Goal: Task Accomplishment & Management: Use online tool/utility

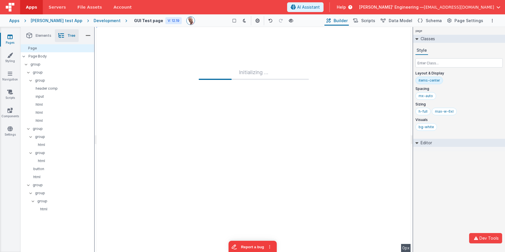
click at [100, 20] on div "Development" at bounding box center [107, 21] width 27 height 6
drag, startPoint x: 2, startPoint y: 121, endPoint x: 5, endPoint y: 126, distance: 5.6
click at [2, 121] on div "Pages Styling Navigation Scripts Components Settings" at bounding box center [10, 139] width 21 height 225
click at [7, 127] on link "Settings" at bounding box center [10, 131] width 21 height 11
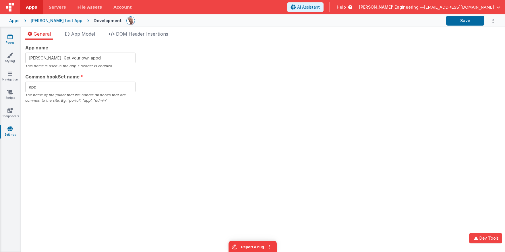
click at [14, 38] on link "Pages" at bounding box center [10, 39] width 21 height 11
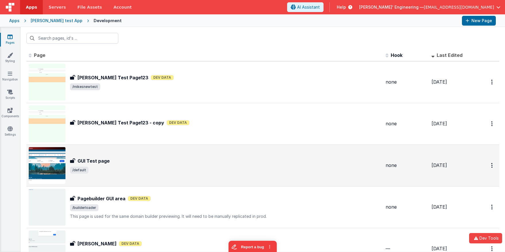
click at [201, 160] on div "GUI Test page" at bounding box center [225, 160] width 311 height 7
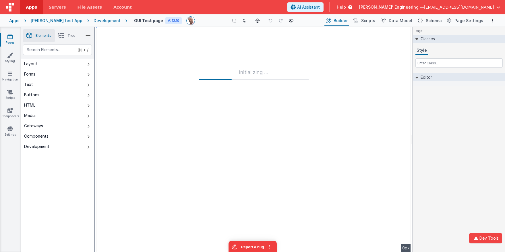
drag, startPoint x: 95, startPoint y: 21, endPoint x: 98, endPoint y: 21, distance: 3.5
click at [95, 21] on div "Development" at bounding box center [107, 21] width 27 height 6
drag, startPoint x: 107, startPoint y: 20, endPoint x: 100, endPoint y: 22, distance: 6.5
click at [106, 20] on div "Development" at bounding box center [104, 21] width 45 height 6
click at [100, 22] on div "Development" at bounding box center [107, 21] width 27 height 6
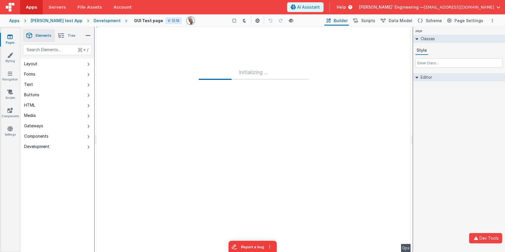
click at [96, 22] on div "Development" at bounding box center [107, 21] width 27 height 6
click at [53, 19] on div "[PERSON_NAME] test App" at bounding box center [57, 21] width 52 height 6
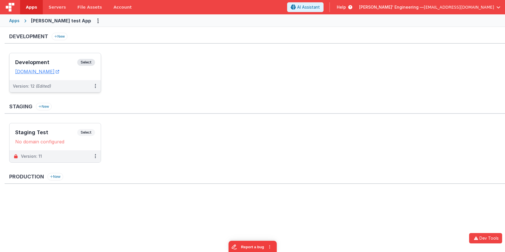
click at [84, 59] on span "Select" at bounding box center [86, 62] width 18 height 7
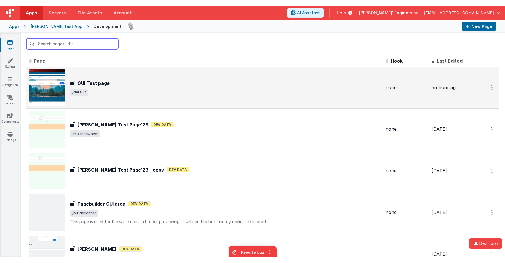
scroll to position [0, 0]
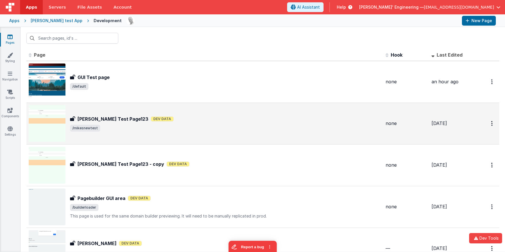
click at [147, 119] on div "Mikes Test Page123 Dev Data" at bounding box center [225, 118] width 311 height 7
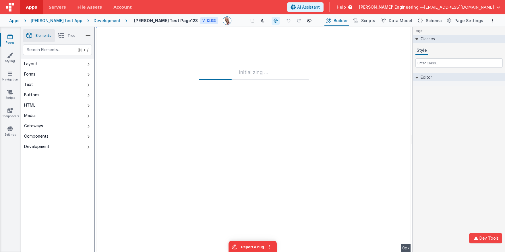
click at [96, 21] on div "Development" at bounding box center [107, 21] width 27 height 6
click at [95, 20] on div "Development" at bounding box center [107, 21] width 27 height 6
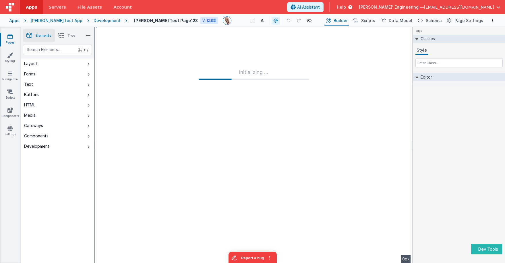
click at [94, 20] on div "Development" at bounding box center [107, 21] width 27 height 6
click at [505, 136] on div "page Classes Style Editor DEV: Focus DEV: builderToggleConditionalCSS DEV: Remo…" at bounding box center [459, 145] width 92 height 236
click at [96, 20] on div "Development" at bounding box center [107, 21] width 27 height 6
click at [94, 21] on div "Development" at bounding box center [107, 21] width 27 height 6
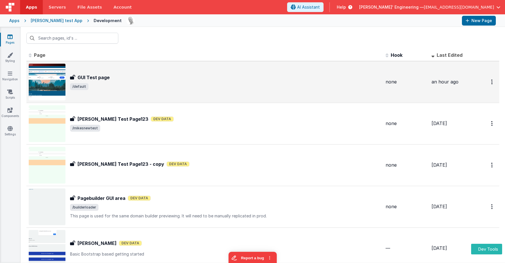
click at [117, 94] on div "GUI Test page GUI Test page /default" at bounding box center [205, 82] width 352 height 37
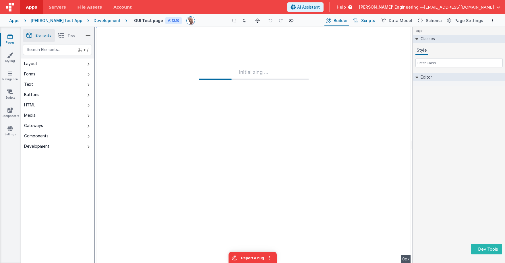
click at [368, 20] on span "Scripts" at bounding box center [368, 21] width 14 height 6
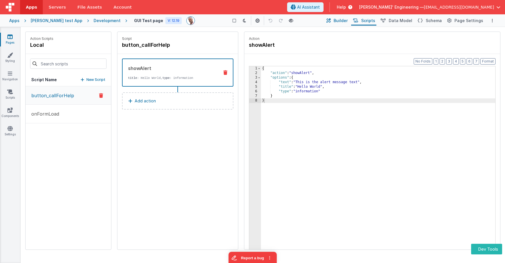
click at [346, 20] on span "Builder" at bounding box center [341, 21] width 14 height 6
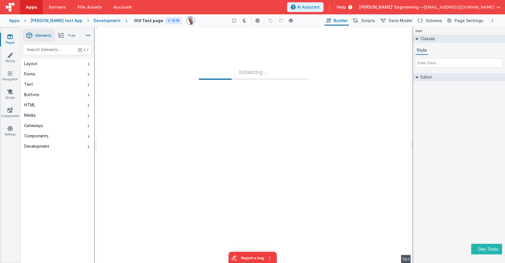
click at [67, 34] on li "Tree" at bounding box center [67, 35] width 24 height 13
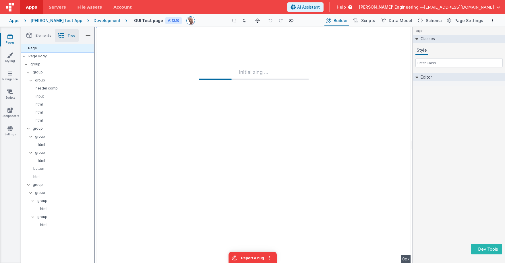
click at [47, 58] on p "Page Body" at bounding box center [61, 56] width 66 height 5
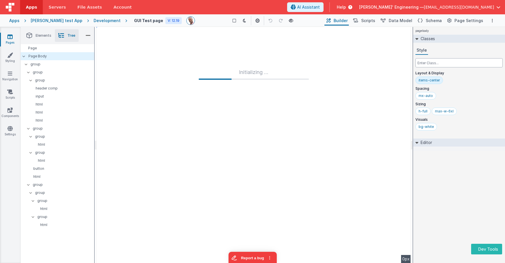
click at [436, 61] on input "text" at bounding box center [459, 62] width 87 height 9
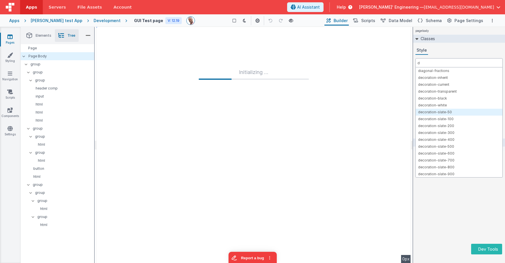
type input "d"
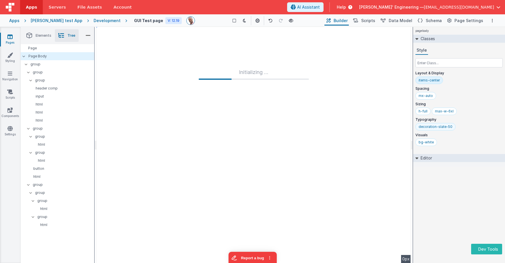
click at [446, 128] on div "decoration-slate-50" at bounding box center [436, 127] width 34 height 5
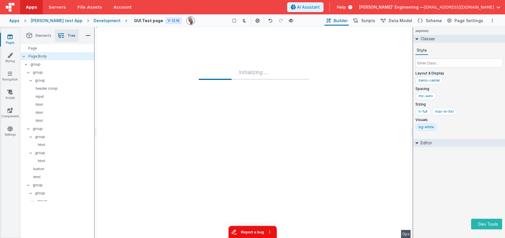
click at [240, 233] on button "Report a bug" at bounding box center [252, 232] width 48 height 12
click at [42, 74] on p "group" at bounding box center [63, 72] width 61 height 6
click at [31, 80] on icon at bounding box center [30, 81] width 5 height 2
click at [29, 128] on icon at bounding box center [28, 129] width 5 height 2
click at [35, 73] on p "group" at bounding box center [63, 72] width 61 height 6
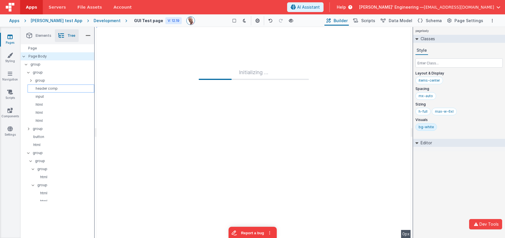
click at [40, 90] on p "header comp" at bounding box center [62, 88] width 64 height 5
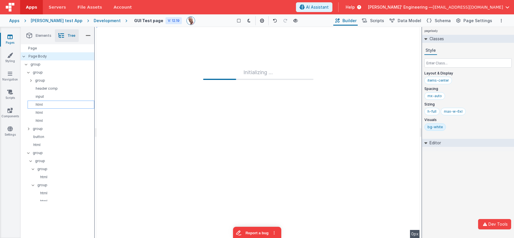
click at [40, 105] on p "html" at bounding box center [62, 104] width 64 height 5
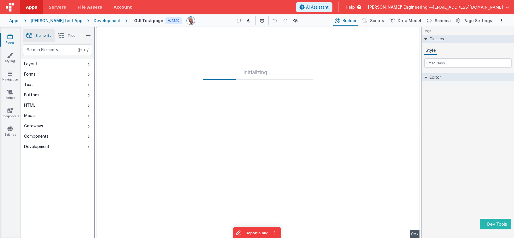
click at [97, 20] on div "Development" at bounding box center [107, 21] width 27 height 6
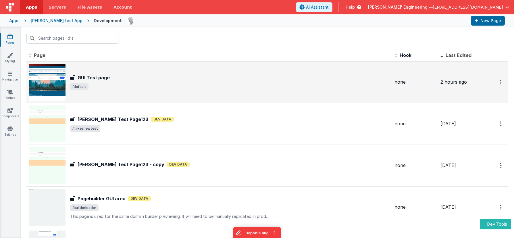
click at [180, 84] on span "/default" at bounding box center [230, 86] width 320 height 7
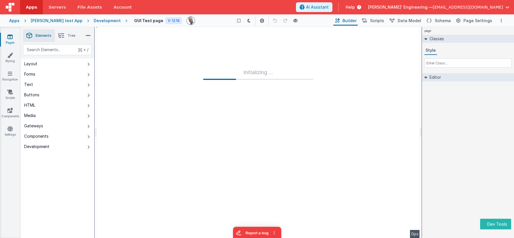
click at [96, 19] on div "Development" at bounding box center [107, 21] width 27 height 6
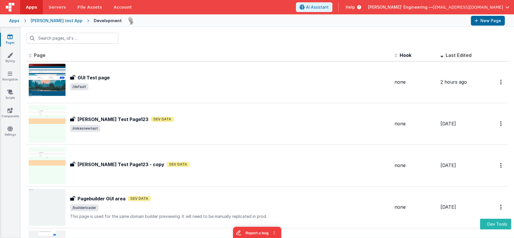
click at [63, 21] on div "[PERSON_NAME] test App" at bounding box center [57, 21] width 52 height 6
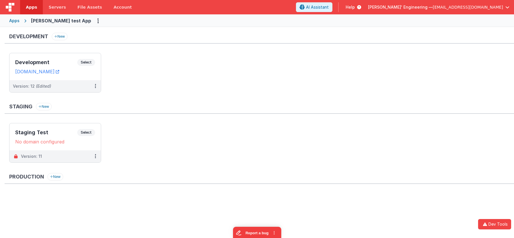
click at [18, 22] on div "Apps" at bounding box center [14, 21] width 10 height 6
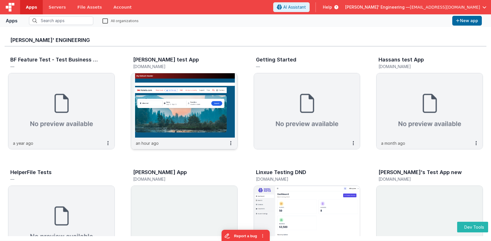
click at [163, 91] on img at bounding box center [184, 105] width 106 height 64
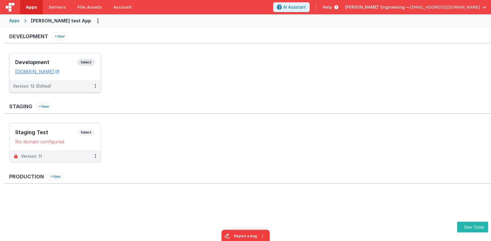
click at [82, 60] on span "Select" at bounding box center [86, 62] width 18 height 7
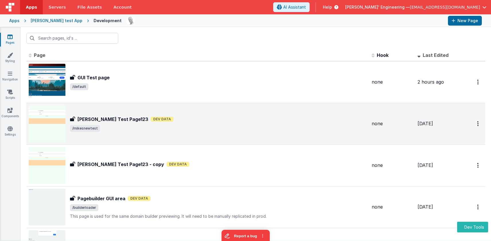
click at [99, 115] on div "Mikes Test Page123 Mikes Test Page123 Dev Data /mikesnewtest" at bounding box center [198, 123] width 339 height 37
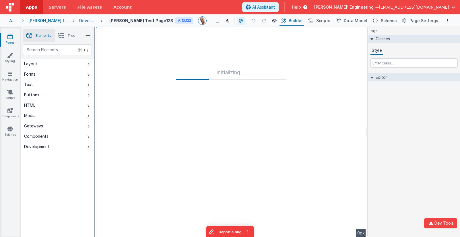
click at [96, 22] on div "Development" at bounding box center [87, 21] width 17 height 6
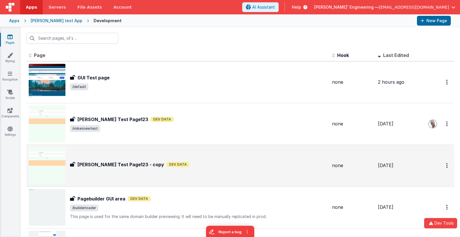
click at [162, 165] on div "Mikes Test Page123 - copy Dev Data" at bounding box center [199, 164] width 258 height 7
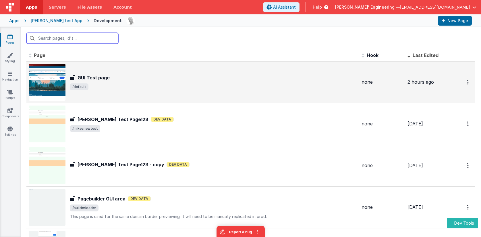
scroll to position [5, 0]
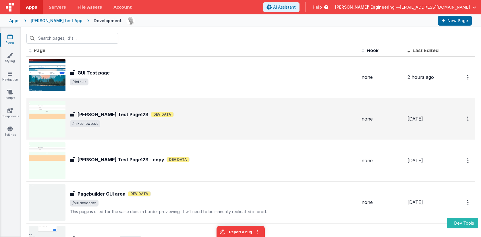
click at [188, 123] on span "/mikesnewtest" at bounding box center [213, 123] width 287 height 7
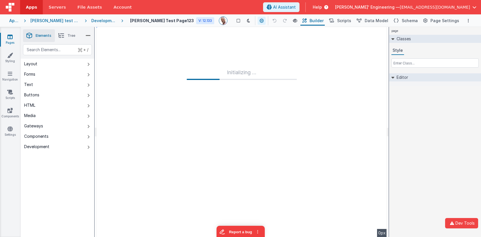
click at [93, 18] on div "Development" at bounding box center [103, 21] width 25 height 6
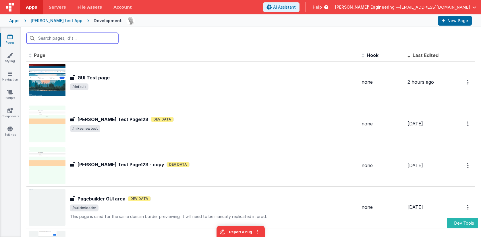
click at [87, 40] on input "text" at bounding box center [72, 38] width 92 height 11
paste input "FR_E582093C-C562-F046-96F0-8674DDF312F6"
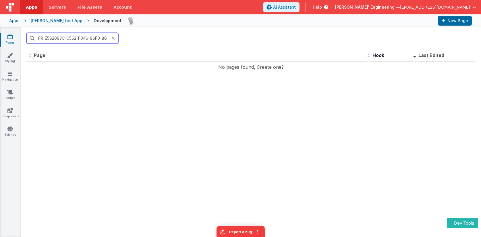
scroll to position [0, 26]
paste input "text"
type input "FR_E582093C-C562-F046-96F0-8674DDF312F6"
drag, startPoint x: 113, startPoint y: 38, endPoint x: 116, endPoint y: 38, distance: 3.2
click at [113, 38] on icon at bounding box center [112, 38] width 3 height 5
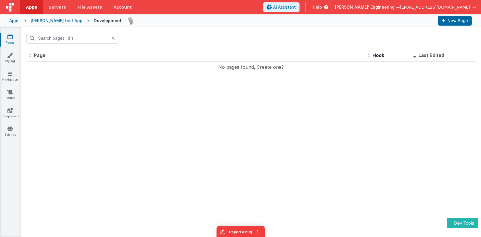
scroll to position [0, 0]
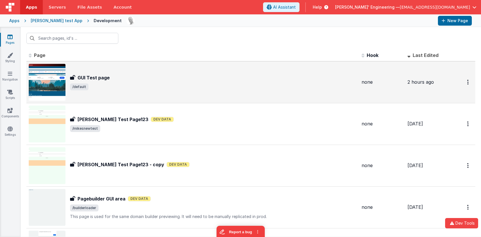
click at [159, 83] on div "GUI Test page GUI Test page /default" at bounding box center [213, 82] width 287 height 16
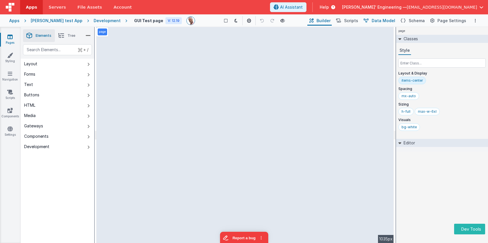
click at [387, 22] on span "Data Model" at bounding box center [384, 21] width 24 height 6
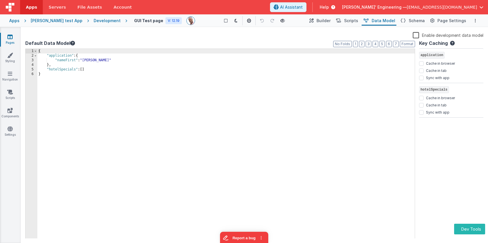
click at [247, 22] on icon at bounding box center [249, 21] width 4 height 4
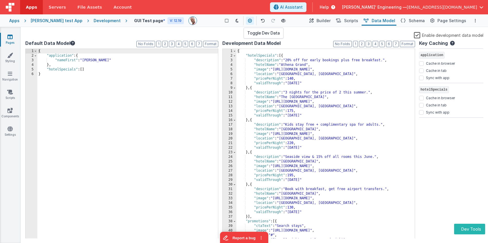
click at [247, 22] on button at bounding box center [250, 21] width 8 height 8
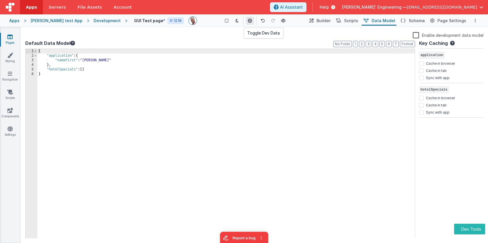
click at [248, 22] on icon at bounding box center [250, 21] width 4 height 4
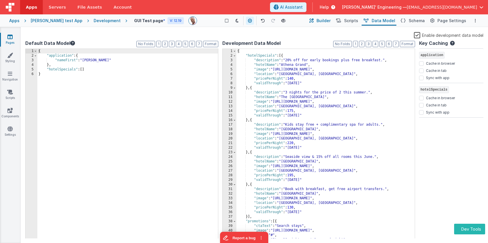
click at [326, 21] on span "Builder" at bounding box center [323, 21] width 14 height 6
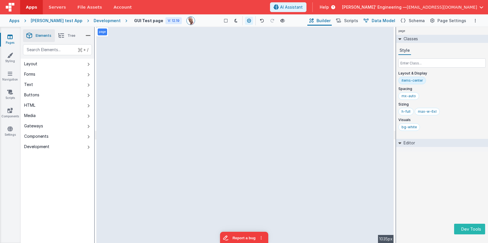
click at [384, 19] on span "Data Model" at bounding box center [384, 21] width 24 height 6
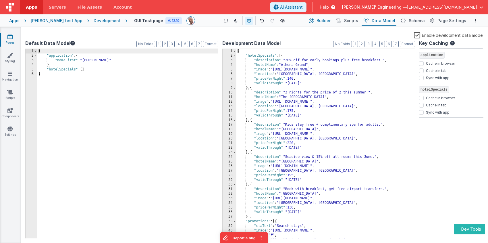
click at [324, 19] on span "Builder" at bounding box center [323, 21] width 14 height 6
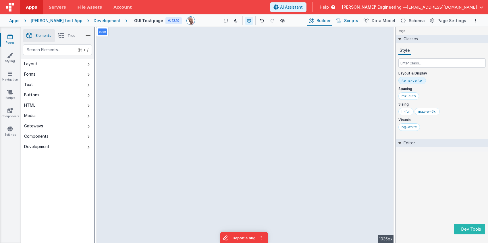
click at [355, 23] on span "Scripts" at bounding box center [351, 21] width 14 height 6
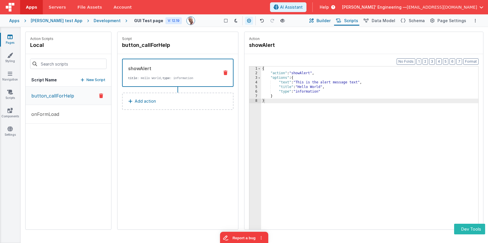
click at [329, 21] on span "Builder" at bounding box center [323, 21] width 14 height 6
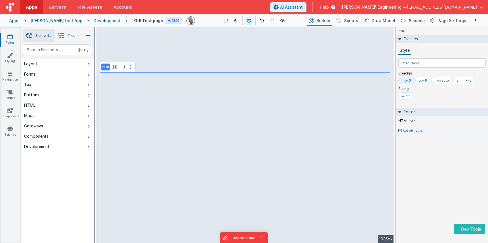
click at [131, 67] on button at bounding box center [130, 66] width 7 height 7
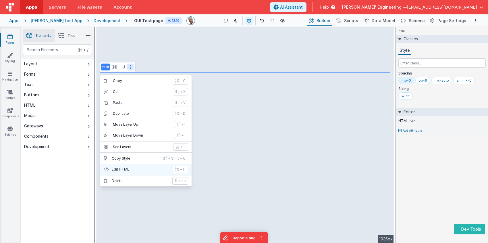
click at [142, 166] on button "Edit HTML + H" at bounding box center [145, 169] width 91 height 11
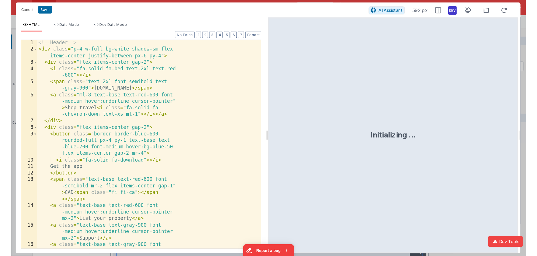
scroll to position [0, 0]
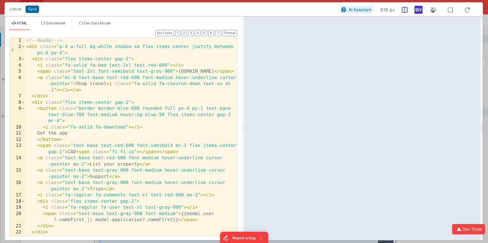
click at [404, 11] on icon at bounding box center [405, 10] width 6 height 6
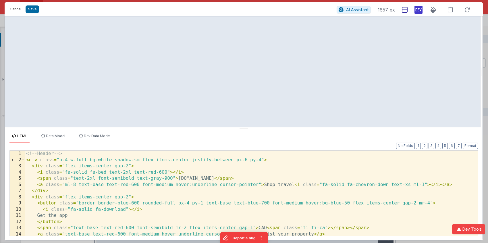
click at [404, 10] on icon at bounding box center [405, 10] width 6 height 6
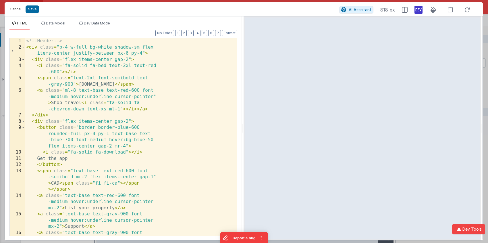
click at [387, 9] on span "818 px" at bounding box center [387, 9] width 15 height 7
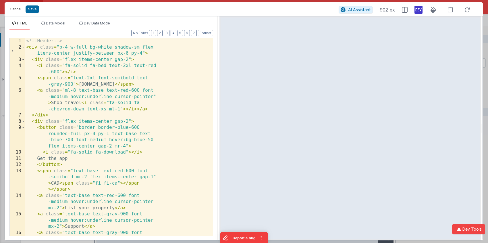
drag, startPoint x: 243, startPoint y: 35, endPoint x: 219, endPoint y: 9, distance: 35.0
click at [219, 9] on html "Cancel Save AI Assistant 902 px HTML Data Model Dev Data Model Format 7 6 5 4 3…" at bounding box center [244, 121] width 488 height 243
click at [253, 12] on div "Cancel Save" at bounding box center [173, 9] width 332 height 8
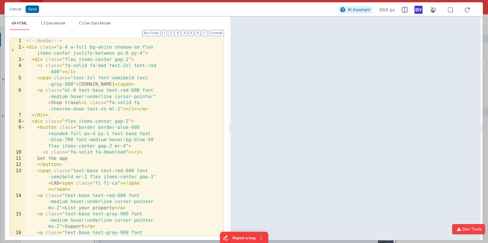
drag, startPoint x: 218, startPoint y: 25, endPoint x: 230, endPoint y: 11, distance: 18.5
click at [230, 11] on html "Cancel Save AI Assistant 864 px HTML Data Model Dev Data Model Format 7 6 5 4 3…" at bounding box center [244, 121] width 488 height 243
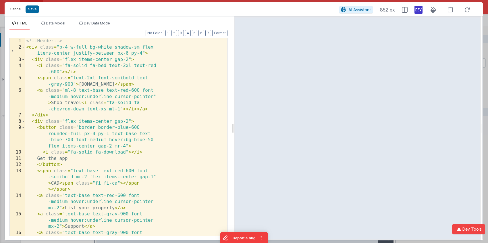
drag, startPoint x: 230, startPoint y: 21, endPoint x: 233, endPoint y: 20, distance: 3.9
click at [233, 20] on html "Cancel Save AI Assistant 852 px HTML Data Model Dev Data Model Format 7 6 5 4 3…" at bounding box center [244, 121] width 488 height 243
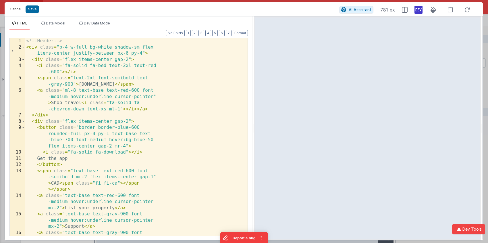
drag, startPoint x: 233, startPoint y: 26, endPoint x: 254, endPoint y: 10, distance: 26.2
click at [254, 10] on html "Cancel Save AI Assistant 781 px HTML Data Model Dev Data Model Format 7 6 5 4 3…" at bounding box center [244, 121] width 488 height 243
click at [254, 10] on div "Cancel Save" at bounding box center [173, 9] width 332 height 8
click at [16, 9] on button "Cancel" at bounding box center [15, 9] width 17 height 8
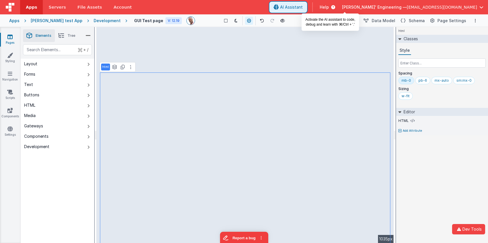
click at [303, 7] on span "AI Assistant" at bounding box center [291, 7] width 23 height 6
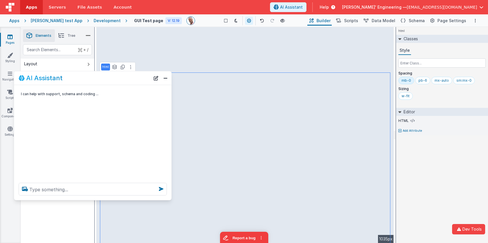
drag, startPoint x: 114, startPoint y: 119, endPoint x: 120, endPoint y: 81, distance: 38.1
click at [120, 81] on div "AI Assistant" at bounding box center [85, 77] width 132 height 7
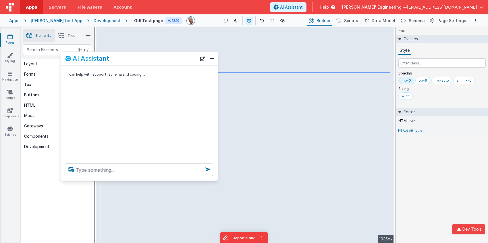
drag, startPoint x: 132, startPoint y: 72, endPoint x: 178, endPoint y: 54, distance: 49.1
click at [177, 52] on div "AI Assistant" at bounding box center [139, 58] width 157 height 13
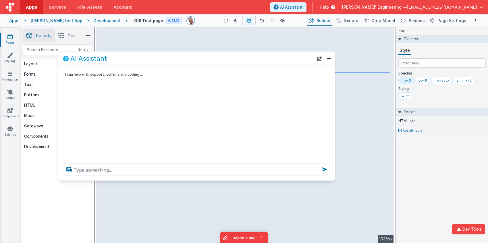
drag, startPoint x: 215, startPoint y: 82, endPoint x: 299, endPoint y: 112, distance: 89.1
click at [312, 115] on div "I can help with support, schema and coding ..." at bounding box center [196, 111] width 277 height 93
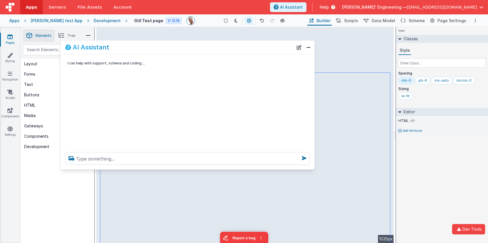
drag, startPoint x: 214, startPoint y: 59, endPoint x: 216, endPoint y: 48, distance: 11.4
click at [216, 48] on div "AI Assistant" at bounding box center [179, 47] width 228 height 7
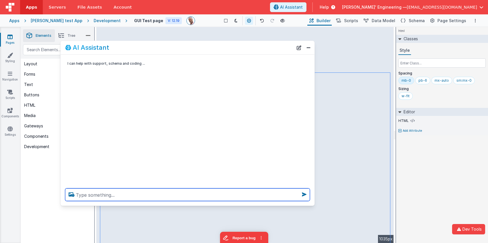
drag, startPoint x: 178, startPoint y: 169, endPoint x: 253, endPoint y: 184, distance: 76.8
click at [273, 204] on div "AI Assistant I can help with support, schema and coding ..." at bounding box center [187, 122] width 254 height 165
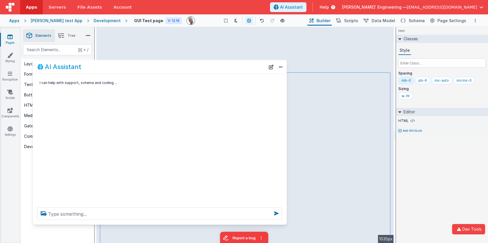
drag, startPoint x: 186, startPoint y: 46, endPoint x: 159, endPoint y: 65, distance: 33.0
click at [159, 65] on div "AI Assistant" at bounding box center [151, 66] width 228 height 7
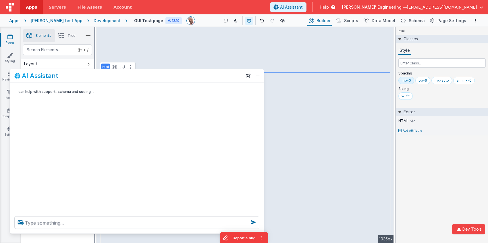
drag, startPoint x: 159, startPoint y: 65, endPoint x: 140, endPoint y: 75, distance: 21.6
click at [136, 74] on div "AI Assistant" at bounding box center [128, 75] width 228 height 7
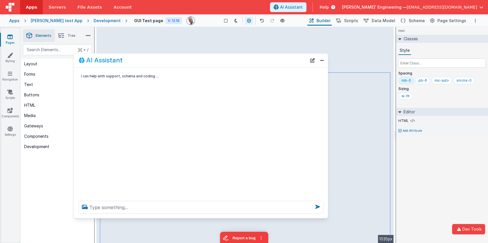
drag, startPoint x: 150, startPoint y: 75, endPoint x: 201, endPoint y: 53, distance: 55.4
click at [207, 60] on div "AI Assistant" at bounding box center [193, 60] width 228 height 7
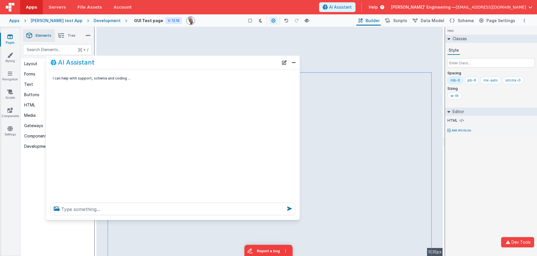
drag, startPoint x: 248, startPoint y: 72, endPoint x: 242, endPoint y: 69, distance: 7.1
click at [223, 61] on div "AI Assistant" at bounding box center [165, 62] width 228 height 7
click at [488, 175] on div "html Classes Style Spacing mb-0 pb-6 mx-auto sm:mx-0 Sizing w-fit Editor HTML A…" at bounding box center [491, 141] width 92 height 229
drag, startPoint x: 293, startPoint y: 63, endPoint x: 291, endPoint y: 71, distance: 8.2
click at [293, 63] on button "Close" at bounding box center [293, 63] width 7 height 8
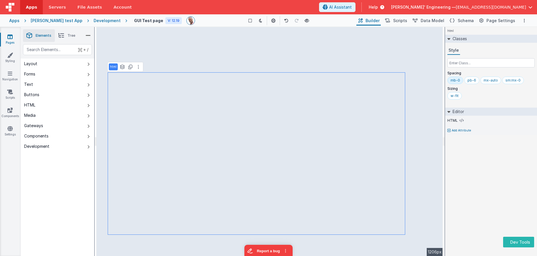
click at [66, 34] on li "Tree" at bounding box center [67, 35] width 24 height 13
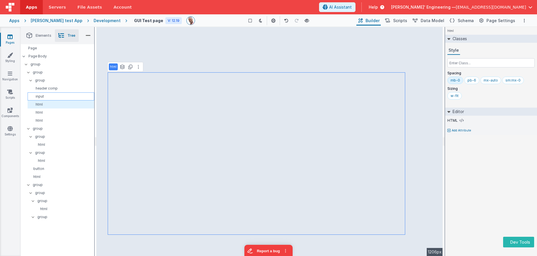
click at [46, 94] on div "input" at bounding box center [61, 96] width 67 height 8
click at [42, 95] on p "input" at bounding box center [62, 96] width 64 height 5
click at [41, 112] on p "html" at bounding box center [62, 112] width 64 height 5
click at [40, 120] on p "html" at bounding box center [62, 120] width 64 height 5
click at [46, 98] on p "input" at bounding box center [62, 96] width 64 height 5
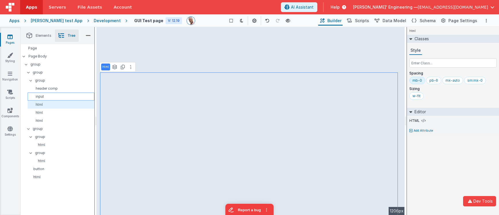
click at [57, 95] on p "input" at bounding box center [62, 96] width 64 height 5
click at [32, 47] on div "Page" at bounding box center [58, 48] width 74 height 8
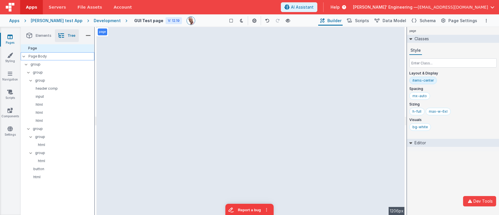
click at [34, 55] on p "Page Body" at bounding box center [61, 56] width 66 height 5
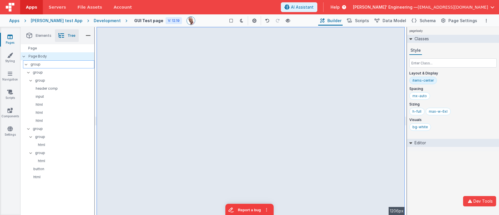
click at [36, 64] on p "group" at bounding box center [61, 64] width 63 height 6
click at [38, 56] on p "Page Body" at bounding box center [61, 56] width 66 height 5
click at [36, 65] on p "group" at bounding box center [61, 64] width 63 height 6
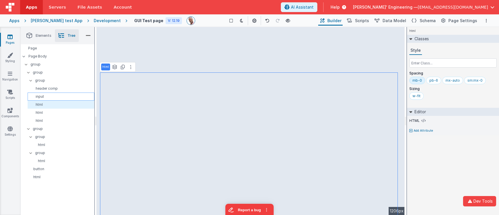
click at [51, 94] on p "input" at bounding box center [62, 96] width 64 height 5
click at [50, 86] on div "header comp" at bounding box center [61, 88] width 67 height 8
click at [45, 80] on p "group" at bounding box center [64, 80] width 59 height 6
click at [37, 128] on p "group" at bounding box center [63, 129] width 61 height 6
click at [39, 56] on p "Page Body" at bounding box center [61, 56] width 66 height 5
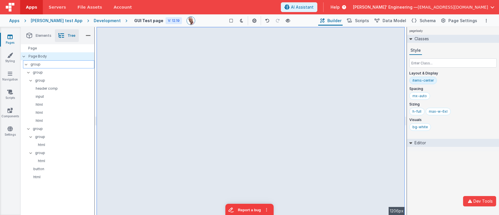
click at [35, 65] on p "group" at bounding box center [61, 64] width 63 height 6
click at [37, 65] on p "group" at bounding box center [61, 64] width 63 height 6
drag, startPoint x: 364, startPoint y: 91, endPoint x: 447, endPoint y: 101, distance: 83.6
click at [447, 101] on html "Dev Tools Apps Servers File Assets Account Some FUTURE Slot AI Assistant Help D…" at bounding box center [249, 107] width 499 height 215
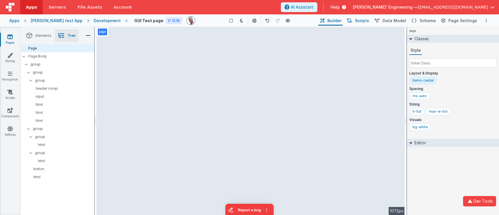
click at [359, 18] on button "Scripts" at bounding box center [357, 21] width 25 height 10
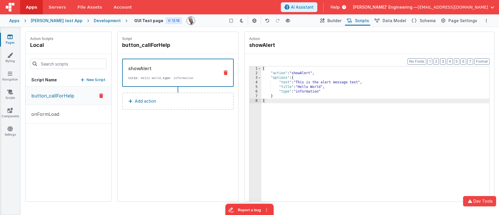
drag, startPoint x: 343, startPoint y: 21, endPoint x: 295, endPoint y: 22, distance: 47.7
click at [341, 21] on span "Builder" at bounding box center [334, 21] width 14 height 6
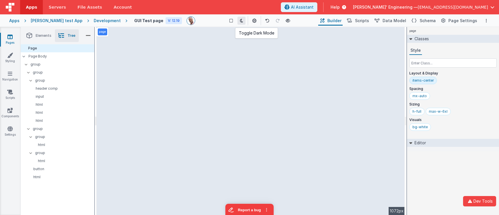
click at [239, 22] on button at bounding box center [241, 21] width 8 height 8
click at [240, 22] on icon at bounding box center [241, 21] width 3 height 4
click at [237, 23] on button at bounding box center [241, 21] width 8 height 8
click at [209, 92] on div "page --> 1072px" at bounding box center [250, 121] width 308 height 188
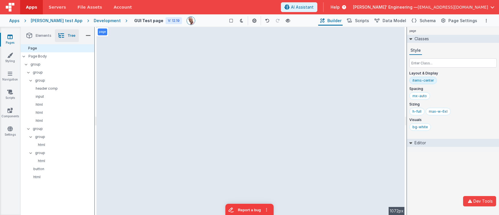
click at [205, 147] on div "page --> 1072px" at bounding box center [250, 121] width 308 height 188
click at [45, 96] on p "input" at bounding box center [62, 96] width 64 height 5
click at [43, 121] on p "html" at bounding box center [62, 120] width 64 height 5
click at [214, 123] on div "page --> 1072px" at bounding box center [250, 121] width 308 height 188
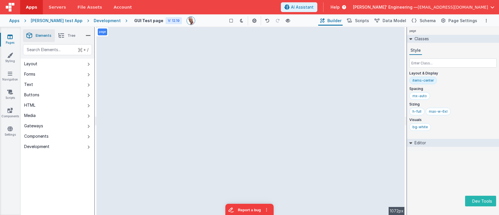
click at [66, 36] on li "Tree" at bounding box center [67, 35] width 24 height 13
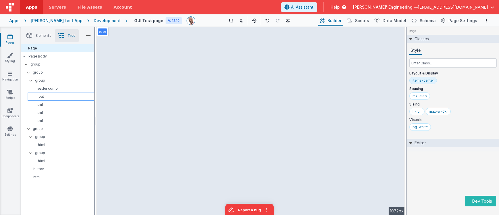
click at [47, 97] on p "input" at bounding box center [62, 96] width 64 height 5
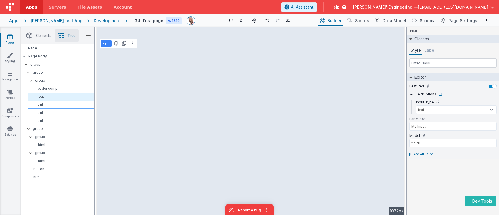
click at [40, 106] on p "html" at bounding box center [62, 104] width 64 height 5
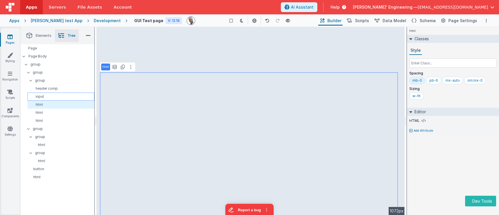
click at [45, 95] on p "input" at bounding box center [62, 96] width 64 height 5
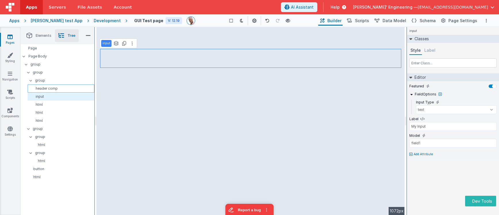
click at [48, 88] on p "header comp" at bounding box center [62, 88] width 64 height 5
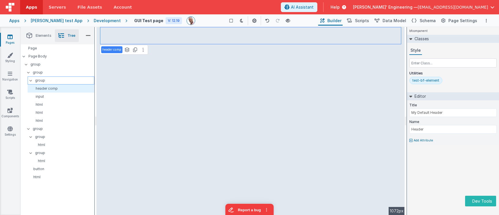
click at [48, 80] on p "group" at bounding box center [64, 80] width 59 height 6
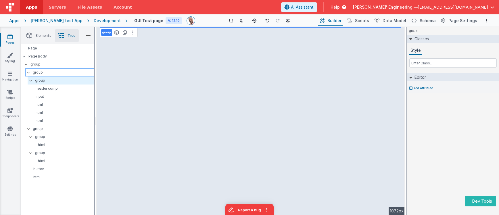
click at [48, 73] on p "group" at bounding box center [63, 72] width 61 height 6
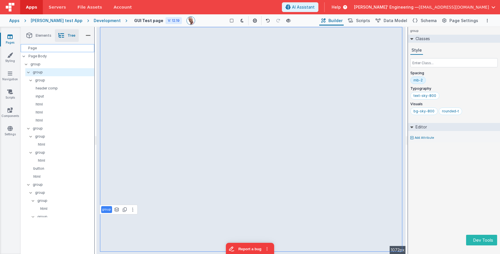
click at [53, 49] on div "Page" at bounding box center [58, 48] width 74 height 8
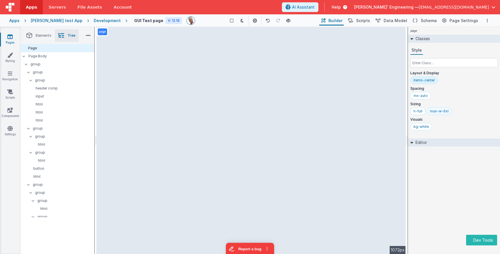
click at [441, 110] on div "max-w-6xl" at bounding box center [439, 111] width 19 height 5
click at [58, 57] on p "Page Body" at bounding box center [61, 56] width 66 height 5
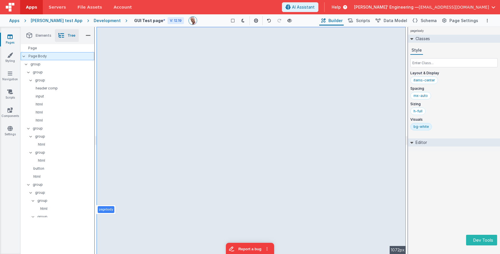
click at [50, 55] on p "Page Body" at bounding box center [61, 56] width 66 height 5
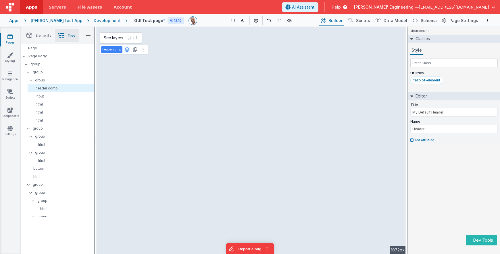
click at [126, 49] on icon at bounding box center [126, 49] width 5 height 5
click at [115, 78] on button "group" at bounding box center [113, 77] width 24 height 7
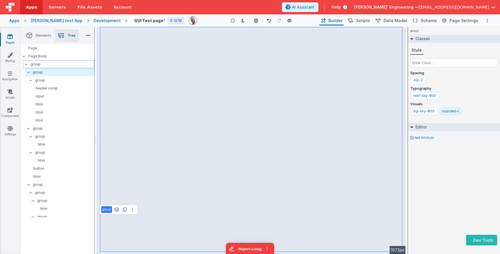
click at [47, 64] on p "group" at bounding box center [61, 64] width 63 height 6
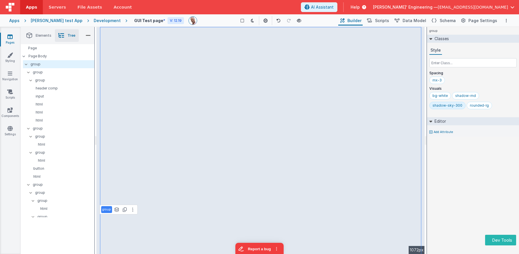
click at [484, 157] on div "group Classes Style Spacing mx-3 Visuals bg-white shadow-md shadow-sky-300 roun…" at bounding box center [473, 140] width 92 height 227
click at [94, 21] on div "Development" at bounding box center [107, 21] width 27 height 6
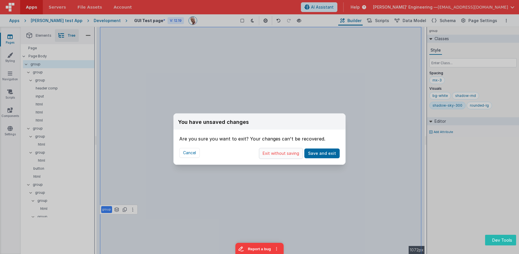
click at [285, 151] on button "Exit without saving" at bounding box center [281, 153] width 44 height 11
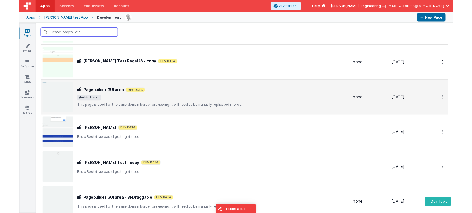
scroll to position [101, 0]
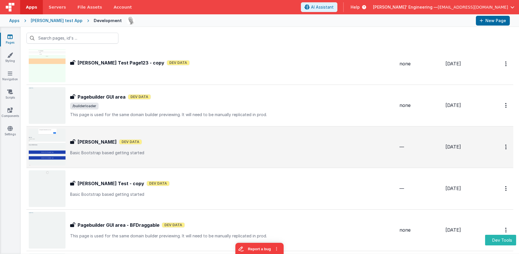
click at [183, 154] on p "Basic Bootstrap based getting started" at bounding box center [232, 153] width 325 height 6
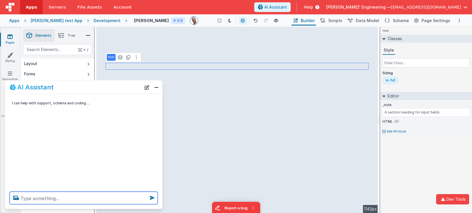
click at [124, 194] on textarea at bounding box center [84, 198] width 148 height 13
type textarea "change test test to Section 2"
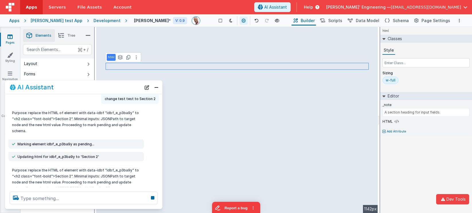
scroll to position [19, 0]
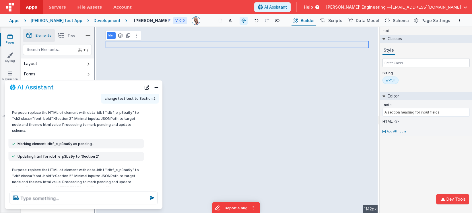
type input "This section is for the Ace Editor."
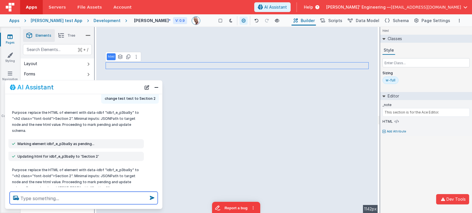
click at [101, 201] on textarea at bounding box center [84, 198] width 148 height 13
type textarea "Change ace Editor Section to A=just Ace Editor"
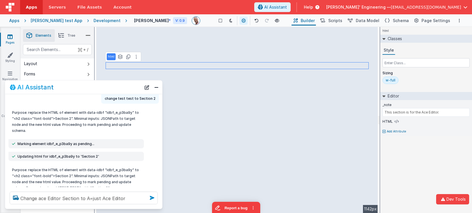
click at [151, 198] on icon at bounding box center [152, 198] width 9 height 9
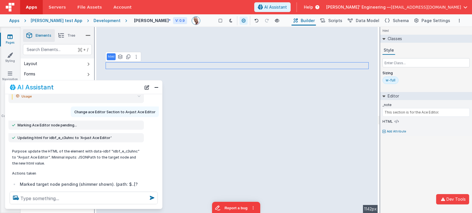
scroll to position [265, 0]
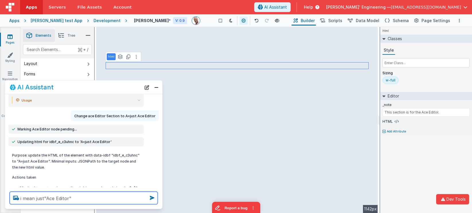
type textarea "i mean just"Ace Editor""
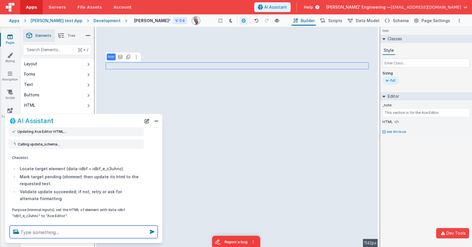
scroll to position [541, 0]
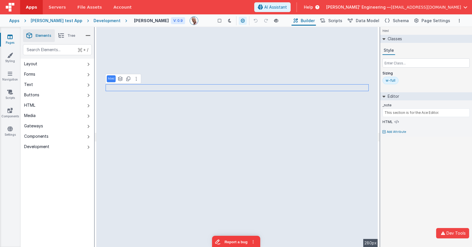
type input "A section heading for input fields."
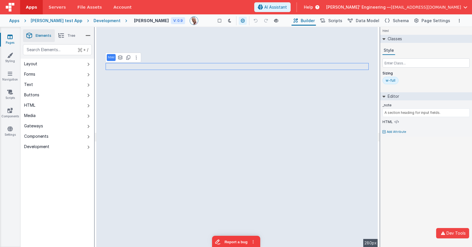
click at [68, 34] on span "Tree" at bounding box center [71, 35] width 8 height 5
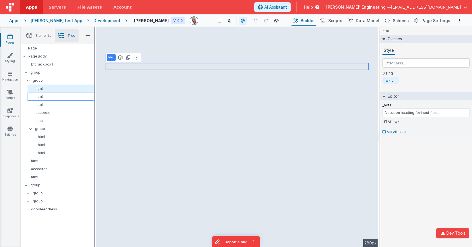
click at [46, 96] on p "html" at bounding box center [62, 96] width 64 height 5
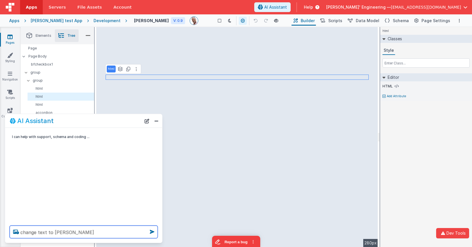
type textarea "change text to [PERSON_NAME]"
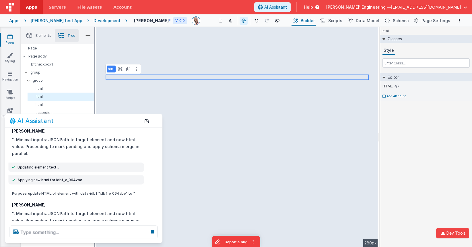
scroll to position [63, 0]
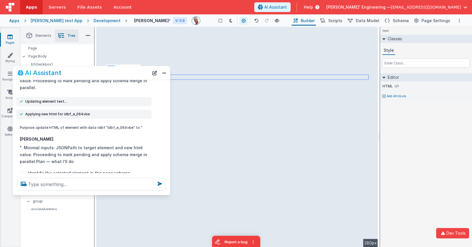
drag, startPoint x: 91, startPoint y: 118, endPoint x: 99, endPoint y: 69, distance: 50.0
click at [99, 70] on div "AI Assistant" at bounding box center [84, 73] width 132 height 7
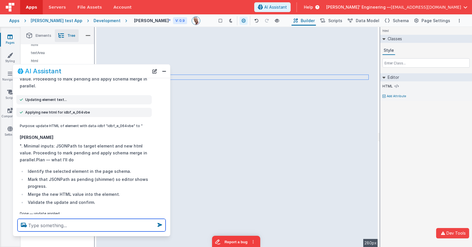
scroll to position [389, 0]
drag, startPoint x: 78, startPoint y: 192, endPoint x: 72, endPoint y: 234, distance: 42.2
click at [73, 236] on div at bounding box center [91, 225] width 157 height 22
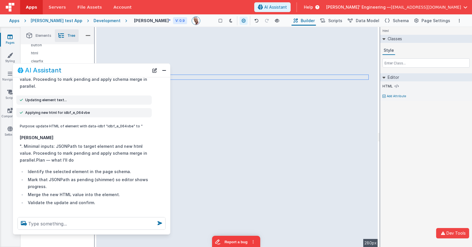
drag, startPoint x: 85, startPoint y: 231, endPoint x: 86, endPoint y: 223, distance: 8.1
click at [87, 234] on div "AI Assistant I can help with support, schema and coding ... change text to [PER…" at bounding box center [92, 148] width 158 height 171
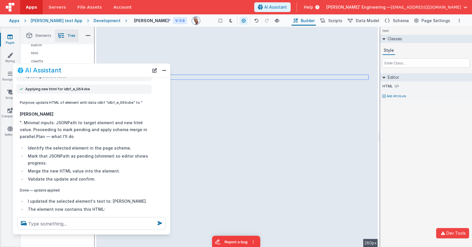
scroll to position [90, 0]
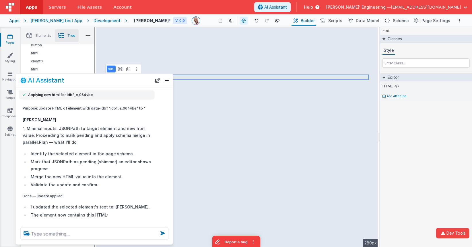
drag, startPoint x: 118, startPoint y: 71, endPoint x: 121, endPoint y: 81, distance: 10.4
click at [121, 81] on div "AI Assistant" at bounding box center [86, 80] width 132 height 7
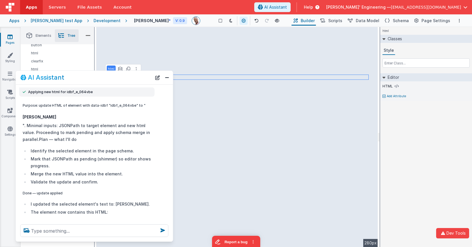
click at [121, 77] on div "AI Assistant" at bounding box center [86, 77] width 132 height 7
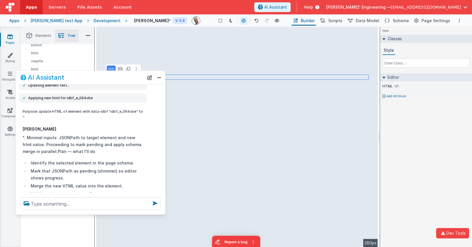
scroll to position [1, 0]
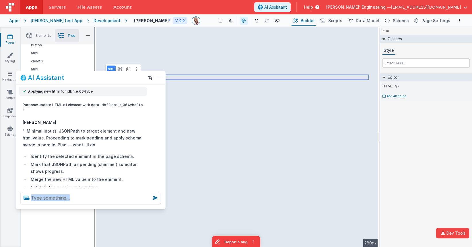
drag, startPoint x: 171, startPoint y: 240, endPoint x: 161, endPoint y: 192, distance: 48.5
click at [163, 207] on div at bounding box center [91, 198] width 150 height 22
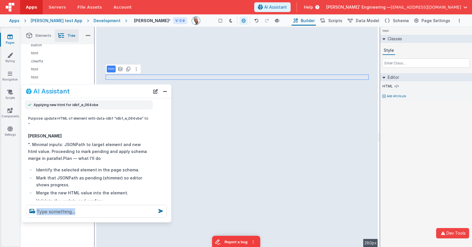
drag, startPoint x: 126, startPoint y: 80, endPoint x: 132, endPoint y: 94, distance: 15.1
click at [132, 94] on div "AI Assistant" at bounding box center [88, 91] width 124 height 7
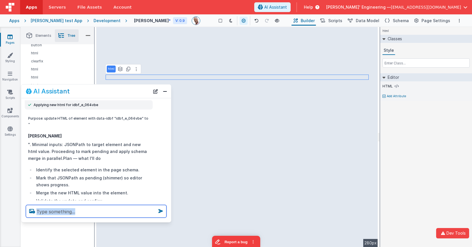
click at [94, 212] on textarea at bounding box center [96, 211] width 141 height 13
type textarea "[PERSON_NAME] to to [PERSON_NAME]'s Field"
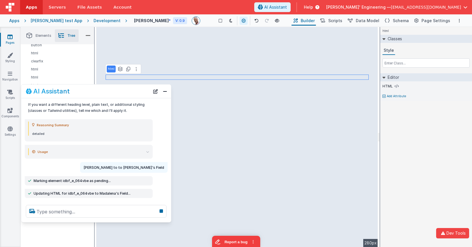
scroll to position [279, 0]
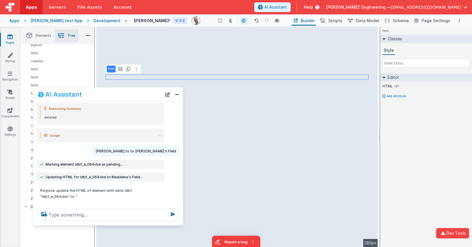
drag, startPoint x: 126, startPoint y: 92, endPoint x: 149, endPoint y: 94, distance: 22.8
click at [138, 95] on div "AI Assistant" at bounding box center [100, 94] width 124 height 7
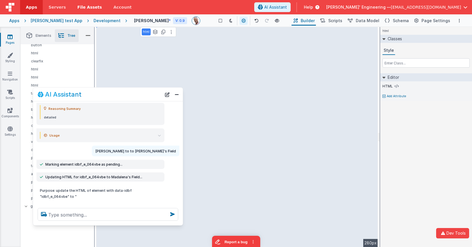
scroll to position [279, 0]
click at [171, 87] on div "AI Assistant I can help with support, schema and coding ... change text to [PER…" at bounding box center [108, 156] width 150 height 138
drag, startPoint x: 164, startPoint y: 94, endPoint x: 147, endPoint y: 132, distance: 41.5
click at [164, 94] on button "New Chat" at bounding box center [167, 94] width 8 height 8
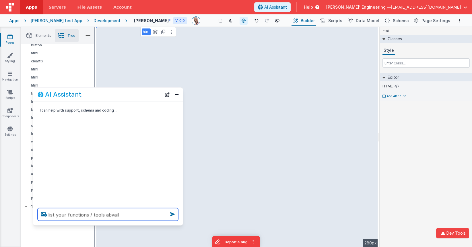
type textarea "list your functions / tools abvail"
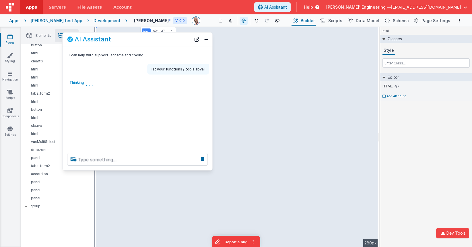
drag, startPoint x: 118, startPoint y: 95, endPoint x: 198, endPoint y: 148, distance: 96.3
click at [148, 40] on div "AI Assistant" at bounding box center [129, 39] width 124 height 7
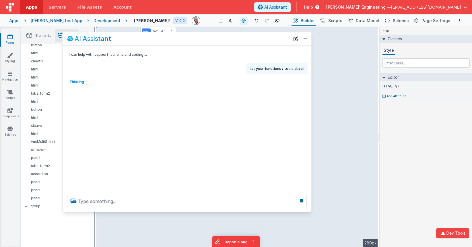
drag, startPoint x: 210, startPoint y: 169, endPoint x: 294, endPoint y: 203, distance: 90.6
click at [308, 212] on div "AI Assistant I can help with support, schema and coding ... list your functions…" at bounding box center [187, 122] width 250 height 180
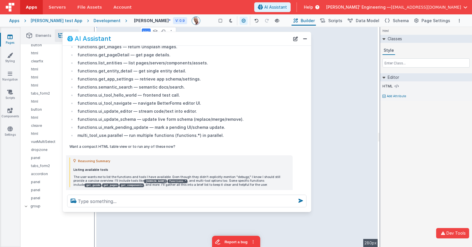
scroll to position [79, 0]
click at [113, 119] on li "functions.ui_update_schema — update live form schema (replace/merge/remove)." at bounding box center [183, 119] width 214 height 7
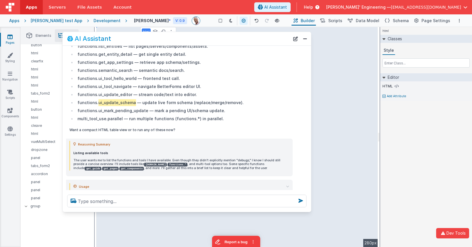
scroll to position [96, 0]
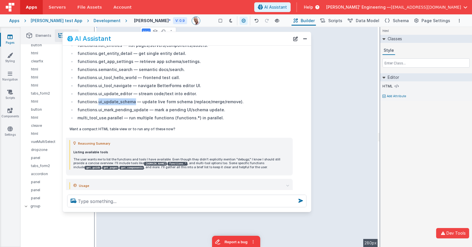
drag, startPoint x: 293, startPoint y: 40, endPoint x: 238, endPoint y: 35, distance: 55.0
click at [293, 40] on button "New Chat" at bounding box center [296, 39] width 8 height 8
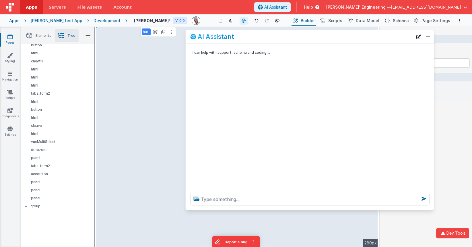
drag, startPoint x: 199, startPoint y: 41, endPoint x: 318, endPoint y: 41, distance: 118.9
click at [321, 39] on div "AI Assistant" at bounding box center [301, 36] width 223 height 7
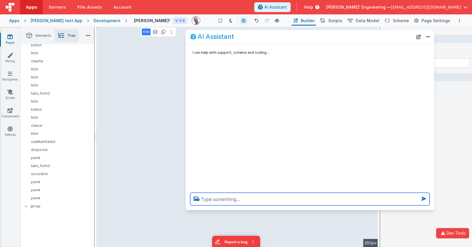
click at [252, 200] on textarea at bounding box center [310, 198] width 240 height 13
type textarea "change test test to [PERSON_NAME] Application"
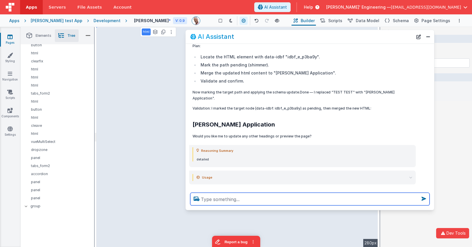
scroll to position [121, 0]
click at [219, 198] on textarea at bounding box center [310, 198] width 240 height 13
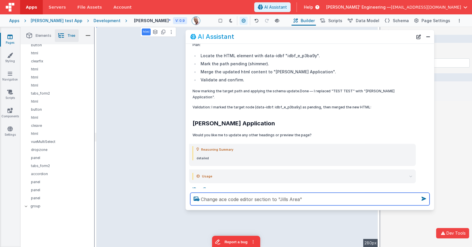
type textarea "Change ace code editor section to "Jills Area""
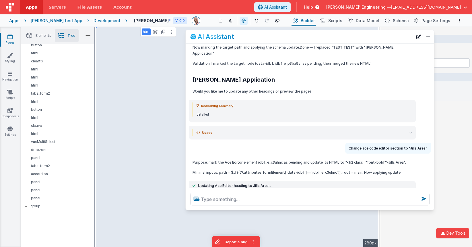
scroll to position [164, 0]
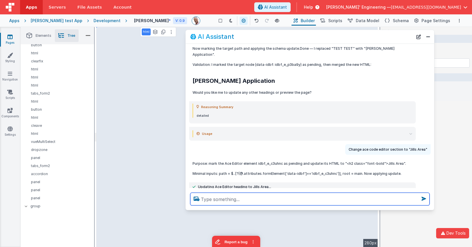
click at [235, 201] on textarea at bounding box center [310, 198] width 240 height 13
type textarea "tell a joke"
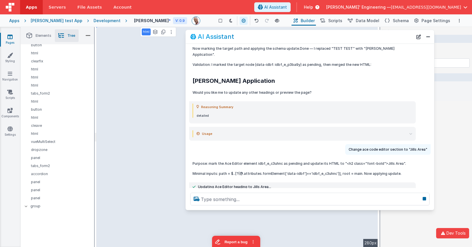
scroll to position [368, 0]
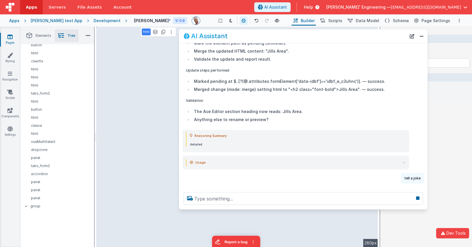
drag, startPoint x: 375, startPoint y: 38, endPoint x: 464, endPoint y: 60, distance: 91.2
click at [372, 38] on div "AI Assistant" at bounding box center [295, 36] width 223 height 7
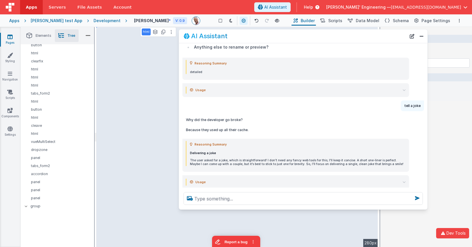
scroll to position [441, 0]
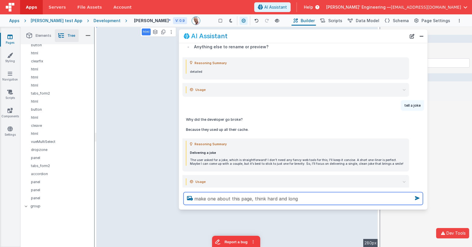
type textarea "make one about this page, think hard and long"
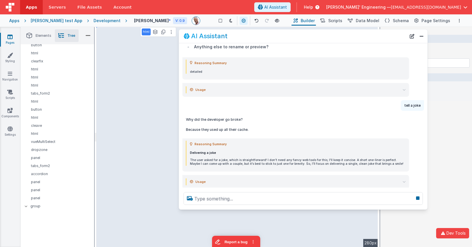
scroll to position [460, 0]
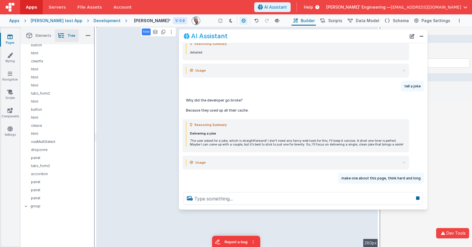
click at [442, 139] on div "html Classes Style Editor HTML Add Attribute DEV: Focus DEV: builderToggleCondi…" at bounding box center [427, 137] width 92 height 220
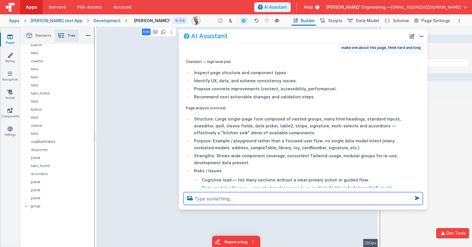
scroll to position [589, 0]
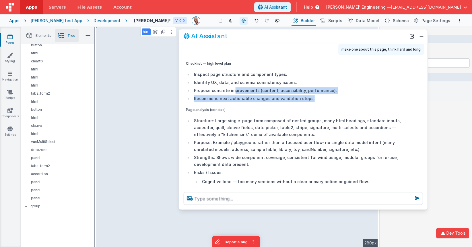
drag, startPoint x: 234, startPoint y: 80, endPoint x: 327, endPoint y: 87, distance: 93.9
click at [327, 87] on ul "Inspect page structure and component types. Identify UX, data, and schema consi…" at bounding box center [296, 86] width 220 height 31
click at [327, 95] on li "Recommend next actionable changes and validation steps." at bounding box center [299, 98] width 214 height 7
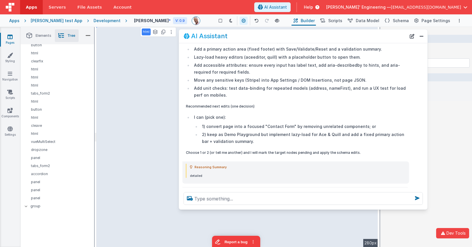
scroll to position [845, 0]
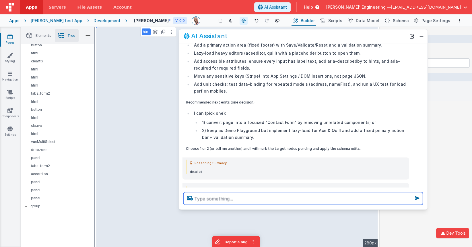
click at [275, 194] on textarea at bounding box center [304, 198] width 240 height 13
type textarea "that didnt seem like a joke"
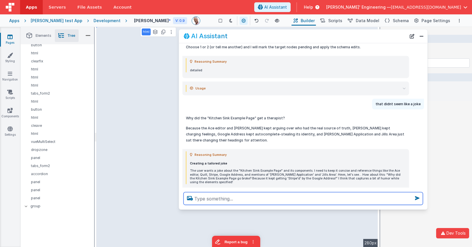
scroll to position [959, 0]
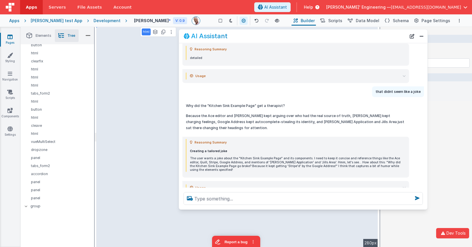
click at [360, 184] on summary "Usage" at bounding box center [298, 187] width 216 height 7
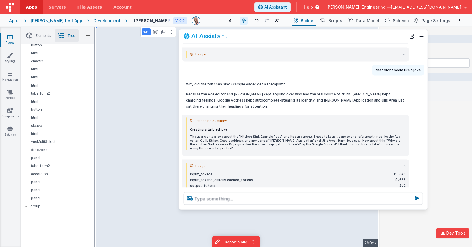
scroll to position [989, 0]
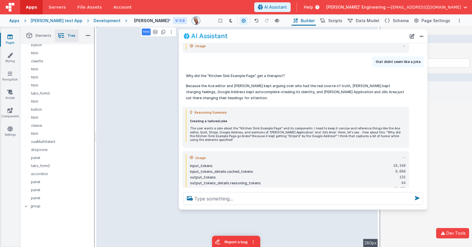
click at [404, 156] on icon at bounding box center [404, 157] width 3 height 3
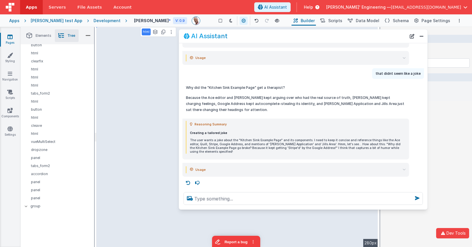
scroll to position [959, 0]
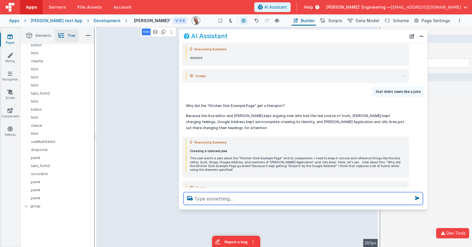
click at [206, 199] on textarea at bounding box center [304, 198] width 240 height 13
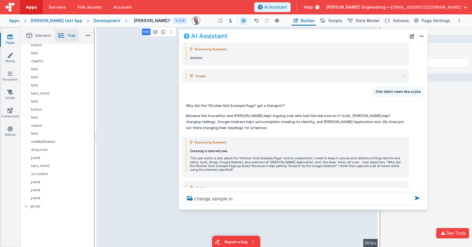
click at [405, 186] on icon at bounding box center [404, 187] width 3 height 3
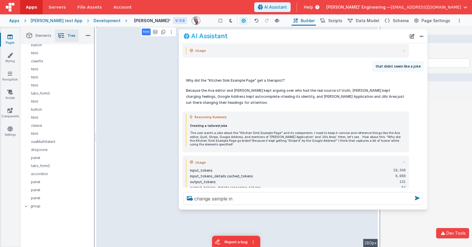
scroll to position [985, 0]
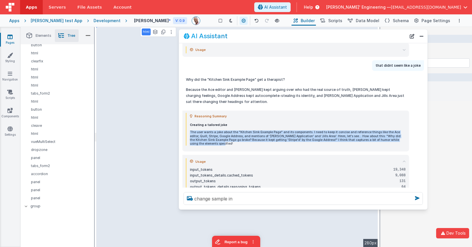
drag, startPoint x: 309, startPoint y: 114, endPoint x: 309, endPoint y: 126, distance: 11.8
click at [309, 126] on div "Creating a tailored joke The user wants a joke about the "Kitchen Sink Example …" at bounding box center [298, 134] width 216 height 22
click at [309, 130] on p "The user wants a joke about the "Kitchen Sink Example Page" and its components.…" at bounding box center [298, 137] width 216 height 15
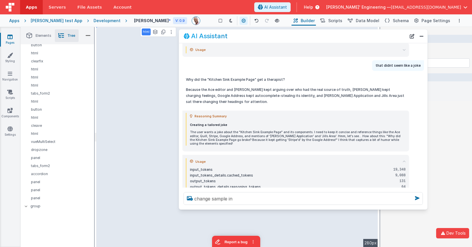
drag, startPoint x: 299, startPoint y: 167, endPoint x: 310, endPoint y: 164, distance: 11.9
click at [299, 184] on div "output_tokens_details.reasoning_tokens" at bounding box center [289, 186] width 199 height 5
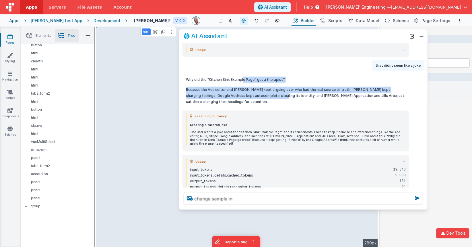
drag, startPoint x: 244, startPoint y: 73, endPoint x: 250, endPoint y: 84, distance: 13.4
click at [247, 84] on div "Why did the "Kitchen Sink Example Page" get a therapist? Because the Ace editor…" at bounding box center [296, 91] width 220 height 28
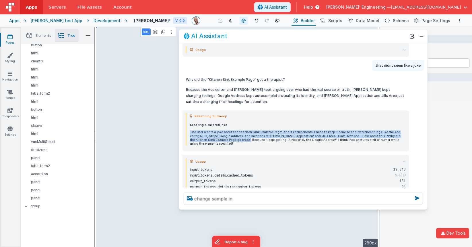
drag, startPoint x: 236, startPoint y: 114, endPoint x: 238, endPoint y: 107, distance: 6.8
click at [236, 123] on div "Creating a tailored joke The user wants a joke about the "Kitchen Sink Example …" at bounding box center [298, 134] width 216 height 22
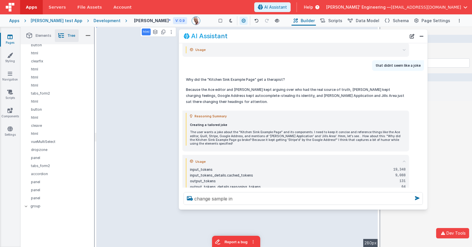
click at [271, 130] on p "The user wants a joke about the "Kitchen Sink Example Page" and its components.…" at bounding box center [298, 137] width 216 height 15
drag, startPoint x: 271, startPoint y: 129, endPoint x: 283, endPoint y: 150, distance: 23.8
click at [271, 129] on div "Reasoning Summary Creating a tailored joke The user wants a joke about the "Kit…" at bounding box center [296, 131] width 227 height 41
click at [284, 167] on div "input_tokens" at bounding box center [289, 169] width 199 height 5
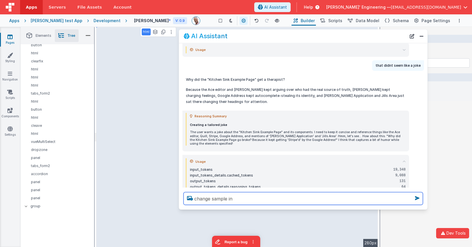
click at [224, 199] on textarea "change sample in" at bounding box center [304, 198] width 240 height 13
drag, startPoint x: 238, startPoint y: 198, endPoint x: 171, endPoint y: 188, distance: 67.7
click at [64, 159] on section "Pages Styling Navigation Scripts Components Settings Saved Duplicating Page Bui…" at bounding box center [236, 137] width 472 height 220
type textarea "change [PERSON_NAME] to jack"
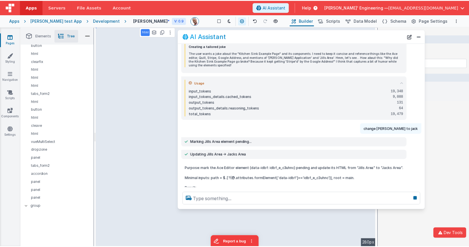
scroll to position [1064, 0]
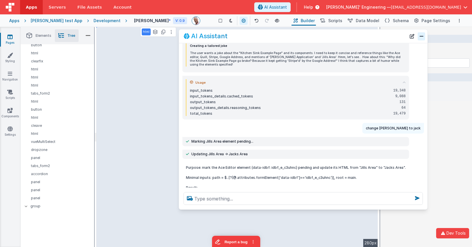
click at [420, 39] on button "Close" at bounding box center [421, 36] width 7 height 8
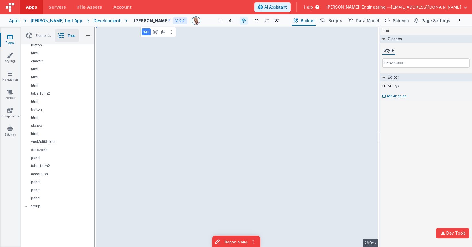
click at [420, 205] on button "Close" at bounding box center [421, 209] width 7 height 8
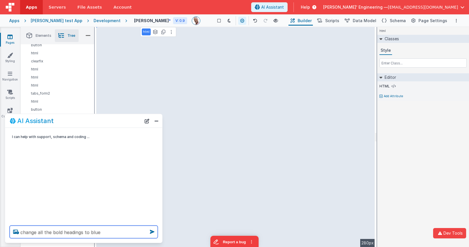
type textarea "change all the bold headings to blue"
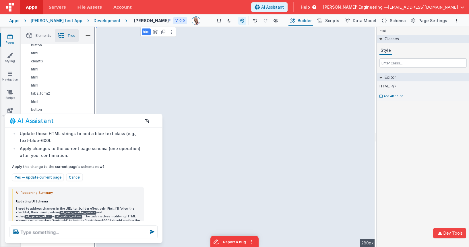
scroll to position [62, 0]
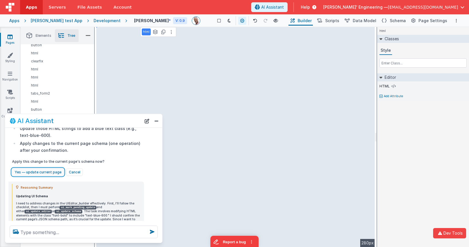
click at [42, 169] on button "Yes — update current page" at bounding box center [38, 171] width 52 height 7
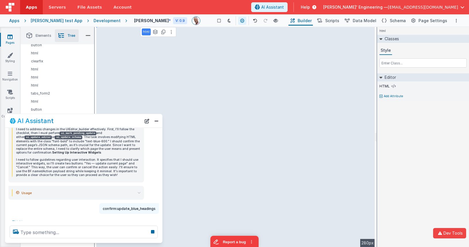
scroll to position [144, 0]
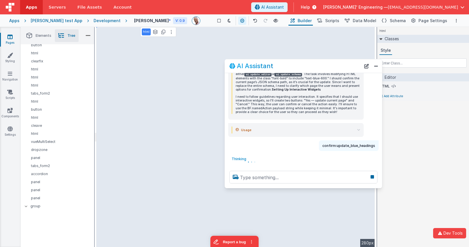
drag, startPoint x: 65, startPoint y: 121, endPoint x: 320, endPoint y: 77, distance: 259.1
click at [285, 66] on div "AI Assistant" at bounding box center [295, 66] width 132 height 7
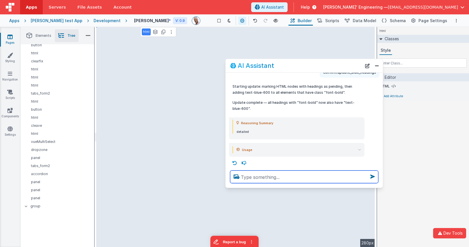
scroll to position [218, 0]
click at [258, 180] on textarea at bounding box center [304, 176] width 148 height 13
type textarea "did you do it"
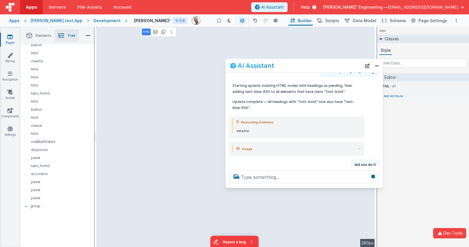
scroll to position [238, 0]
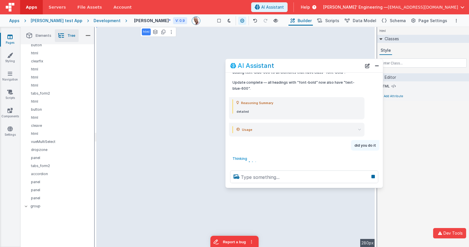
drag, startPoint x: 454, startPoint y: 37, endPoint x: 460, endPoint y: 37, distance: 5.8
click at [454, 37] on div "Classes" at bounding box center [423, 39] width 92 height 8
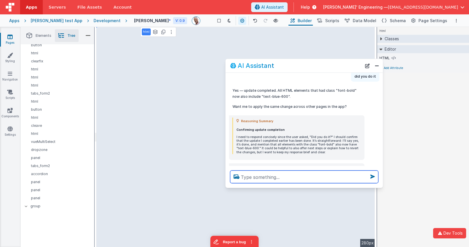
scroll to position [328, 0]
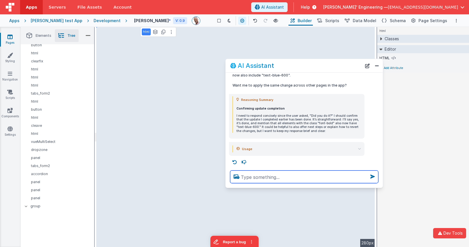
click at [279, 173] on textarea at bounding box center [304, 176] width 148 height 13
type textarea "waht toold did you call"
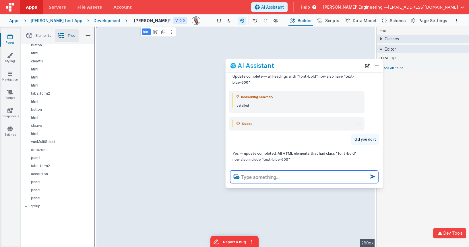
scroll to position [245, 0]
click at [313, 177] on textarea at bounding box center [304, 176] width 148 height 13
type textarea "ok i dont see the cahnges"
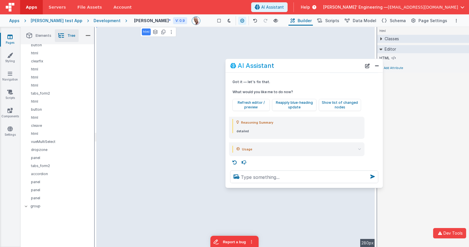
scroll to position [508, 0]
click at [285, 104] on button "Reapply blue-heading update" at bounding box center [294, 105] width 44 height 12
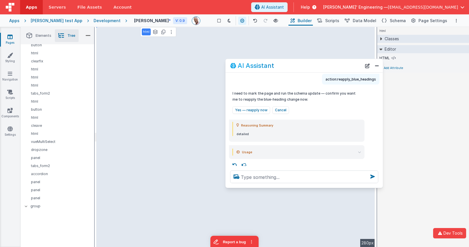
scroll to position [597, 0]
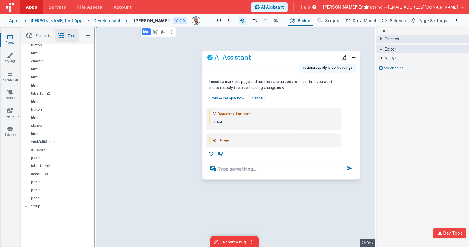
drag, startPoint x: 297, startPoint y: 66, endPoint x: 308, endPoint y: 60, distance: 13.1
click at [274, 58] on div "AI Assistant" at bounding box center [273, 57] width 132 height 7
click at [308, 143] on div "Usage input_tokens 18,714 input_tokens_details.cached_tokens 9,344 output_token…" at bounding box center [274, 140] width 136 height 14
click at [320, 141] on summary "Usage" at bounding box center [276, 140] width 125 height 7
click at [321, 141] on summary "Usage" at bounding box center [276, 140] width 125 height 7
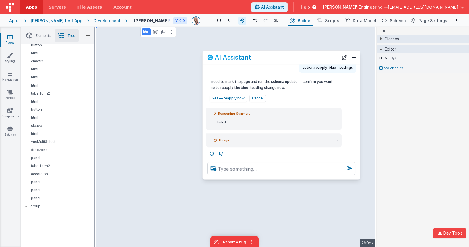
click at [336, 132] on div "I can help with support, schema and coding ... change all the bold headings to …" at bounding box center [281, 110] width 157 height 93
click at [332, 138] on summary "Usage" at bounding box center [276, 140] width 125 height 7
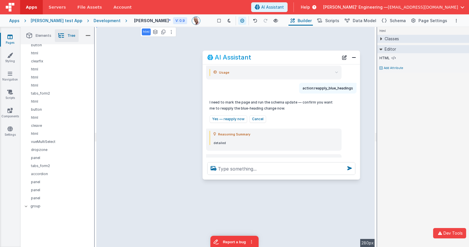
scroll to position [570, 0]
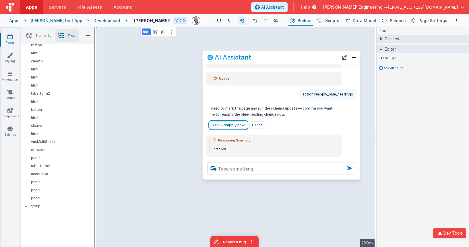
drag, startPoint x: 236, startPoint y: 126, endPoint x: 276, endPoint y: 120, distance: 40.6
click at [236, 126] on button "Yes — reapply now" at bounding box center [229, 124] width 38 height 7
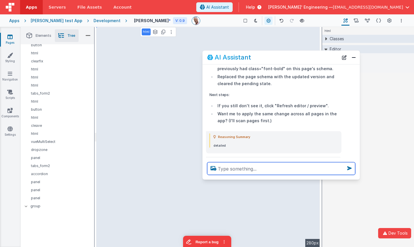
scroll to position [774, 0]
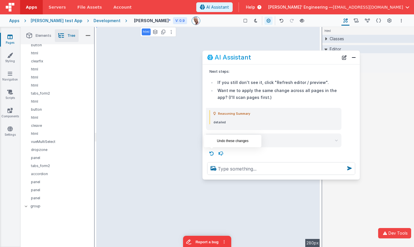
click at [209, 153] on icon at bounding box center [211, 153] width 9 height 9
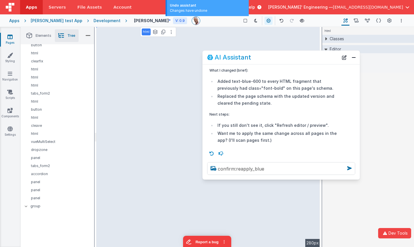
click at [212, 153] on icon at bounding box center [211, 153] width 9 height 9
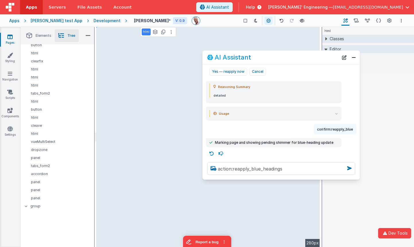
click at [212, 153] on icon at bounding box center [211, 153] width 9 height 9
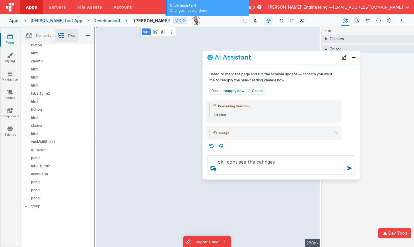
scroll to position [603, 0]
click at [212, 153] on div "ok i dont see the cahnges" at bounding box center [281, 164] width 157 height 29
click at [211, 146] on icon at bounding box center [211, 146] width 9 height 9
type textarea "waht toold did you call"
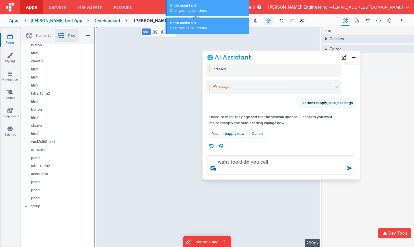
scroll to position [560, 0]
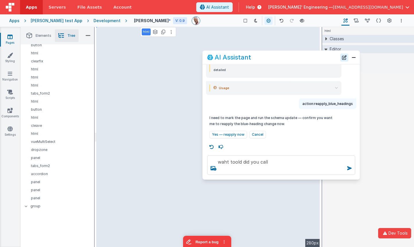
click at [346, 60] on button "New Chat" at bounding box center [345, 57] width 8 height 8
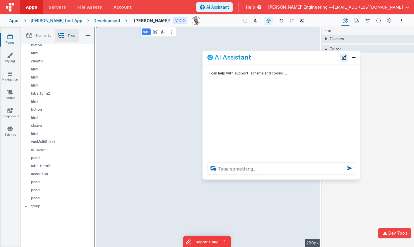
scroll to position [0, 0]
click at [267, 172] on textarea at bounding box center [281, 168] width 148 height 13
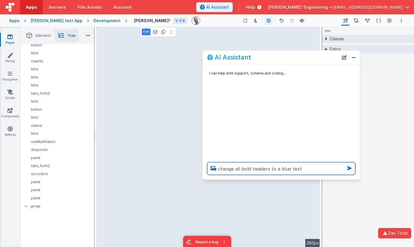
type textarea "change all bold headers to a blue text"
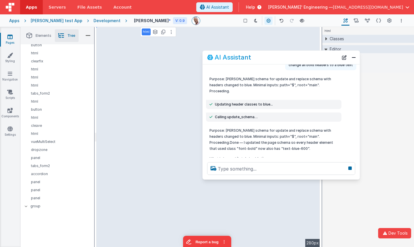
scroll to position [23, 0]
click at [345, 61] on div "AI Assistant" at bounding box center [281, 57] width 157 height 13
click at [341, 58] on button "New Chat" at bounding box center [345, 57] width 8 height 8
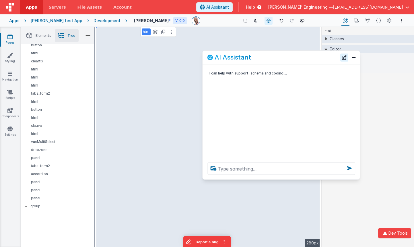
scroll to position [0, 0]
click at [268, 169] on textarea at bounding box center [281, 168] width 148 height 13
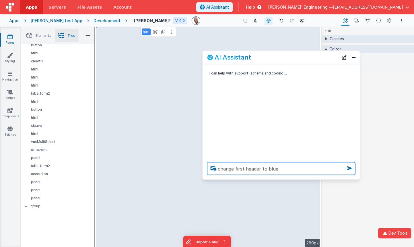
type textarea "change first header to blue"
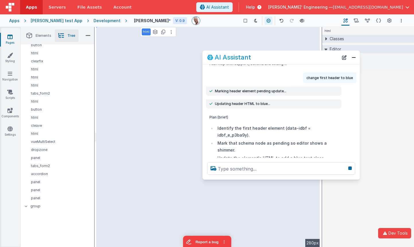
scroll to position [28, 0]
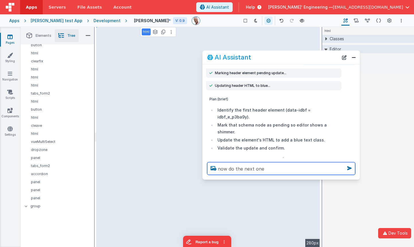
type textarea "now do the next one"
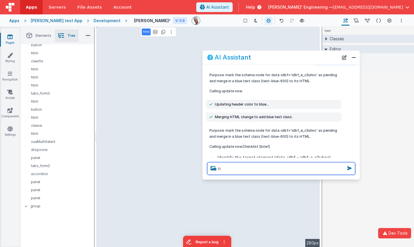
scroll to position [0, 0]
type textarea "now the last one"
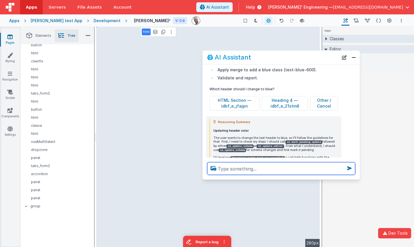
scroll to position [526, 0]
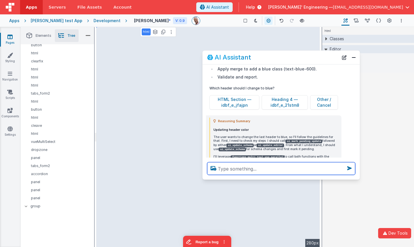
click at [261, 163] on textarea at bounding box center [281, 168] width 148 height 13
type textarea "the google address feild one"
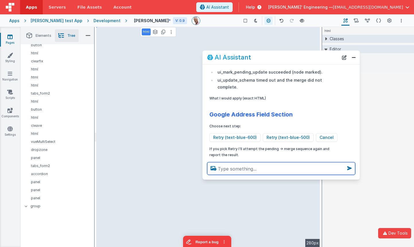
scroll to position [1227, 0]
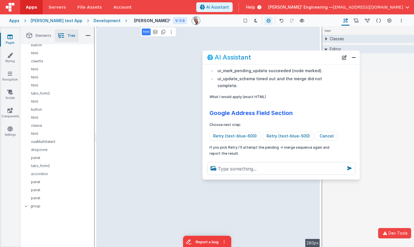
click at [242, 191] on summary "Usage" at bounding box center [276, 194] width 125 height 7
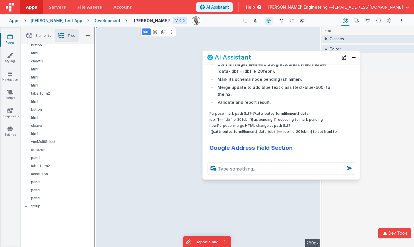
scroll to position [1078, 0]
